Goal: Task Accomplishment & Management: Complete application form

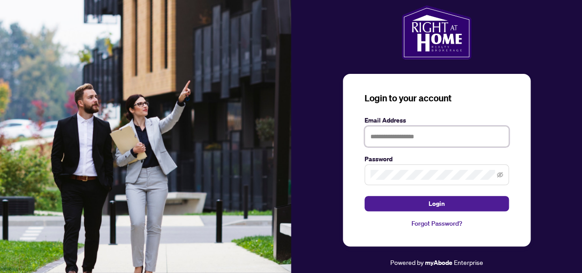
click at [375, 135] on input "text" at bounding box center [437, 136] width 144 height 21
type input "**********"
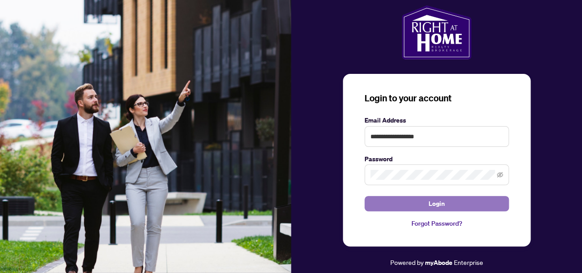
click at [415, 203] on button "Login" at bounding box center [437, 203] width 144 height 15
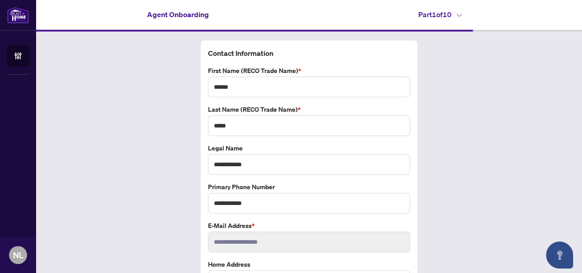
scroll to position [55, 0]
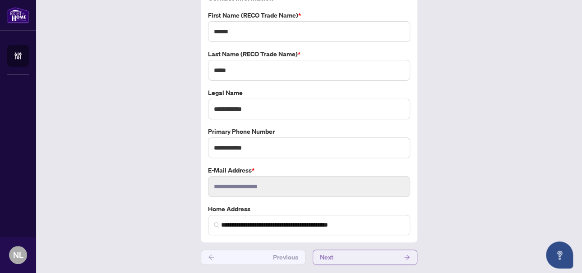
click at [344, 255] on button "Next" at bounding box center [365, 257] width 105 height 15
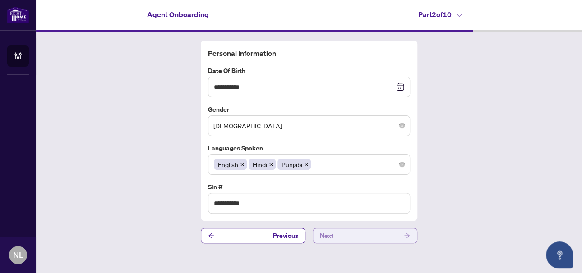
click at [358, 236] on button "Next" at bounding box center [365, 235] width 105 height 15
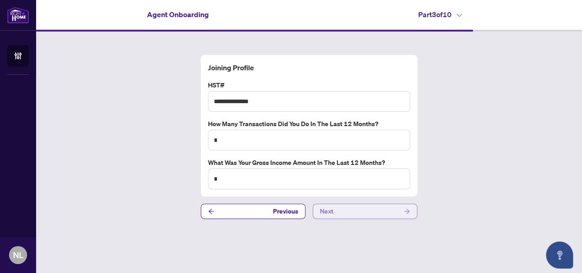
click at [365, 215] on button "Next" at bounding box center [365, 211] width 105 height 15
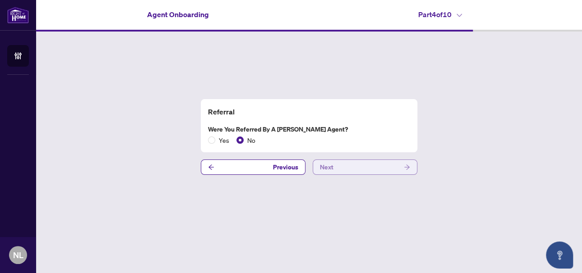
click at [367, 165] on button "Next" at bounding box center [365, 167] width 105 height 15
click at [370, 170] on button "Next" at bounding box center [365, 167] width 105 height 15
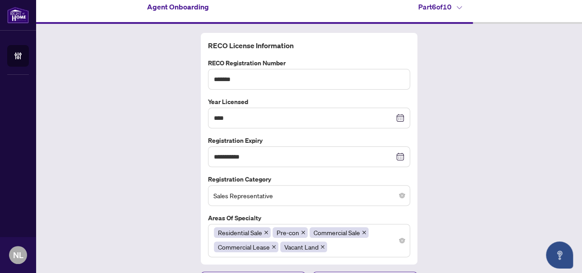
scroll to position [30, 0]
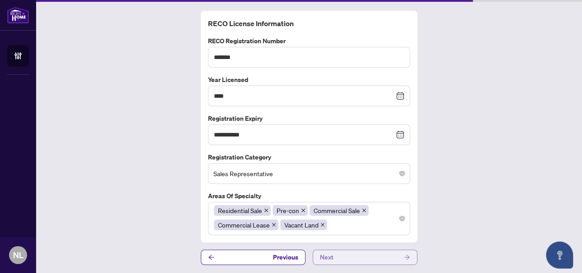
click at [371, 257] on button "Next" at bounding box center [365, 257] width 105 height 15
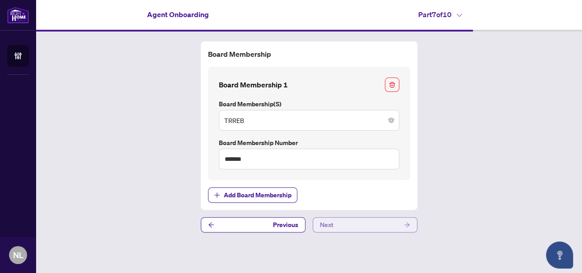
click at [324, 219] on span "Next" at bounding box center [327, 225] width 14 height 14
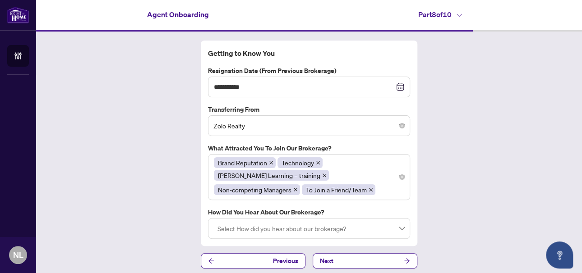
scroll to position [4, 0]
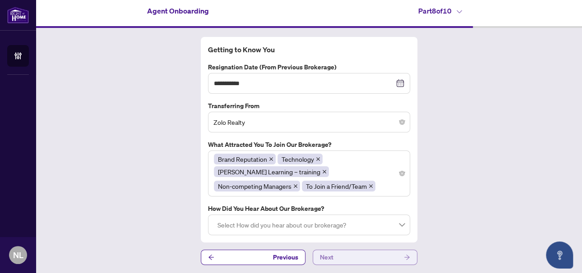
click at [345, 251] on button "Next" at bounding box center [365, 257] width 105 height 15
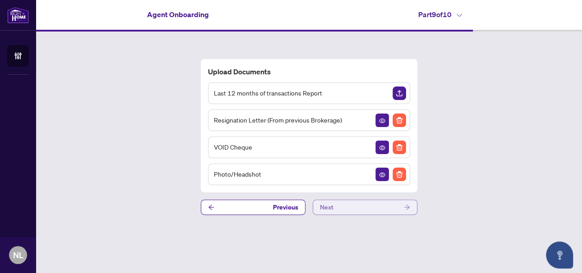
click at [347, 207] on button "Next" at bounding box center [365, 207] width 105 height 15
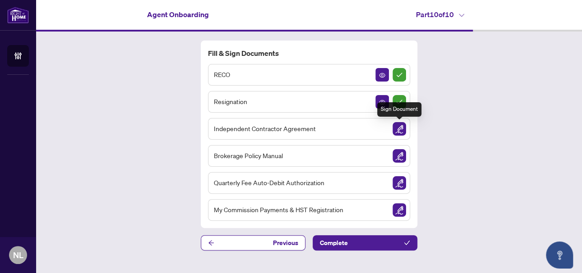
click at [400, 129] on img "Sign Document" at bounding box center [400, 129] width 14 height 14
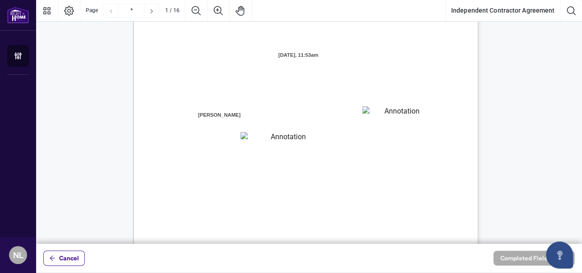
scroll to position [90, 0]
click at [381, 111] on textarea "01JYGZAKFHWMPY1N8C3Z46THAB" at bounding box center [398, 113] width 73 height 14
click at [380, 113] on textarea "01JYGZAKFHWMPY1N8C3Z46THAB" at bounding box center [398, 113] width 73 height 14
click at [380, 111] on textarea "01JYGZAKFHWMPY1N8C3Z46THAB" at bounding box center [398, 113] width 73 height 14
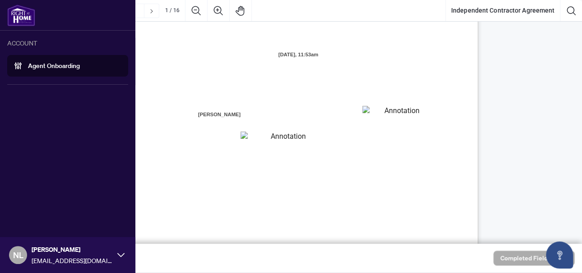
click at [120, 254] on icon at bounding box center [120, 255] width 7 height 7
click at [44, 220] on span "Logout" at bounding box center [36, 220] width 20 height 14
